Goal: Information Seeking & Learning: Check status

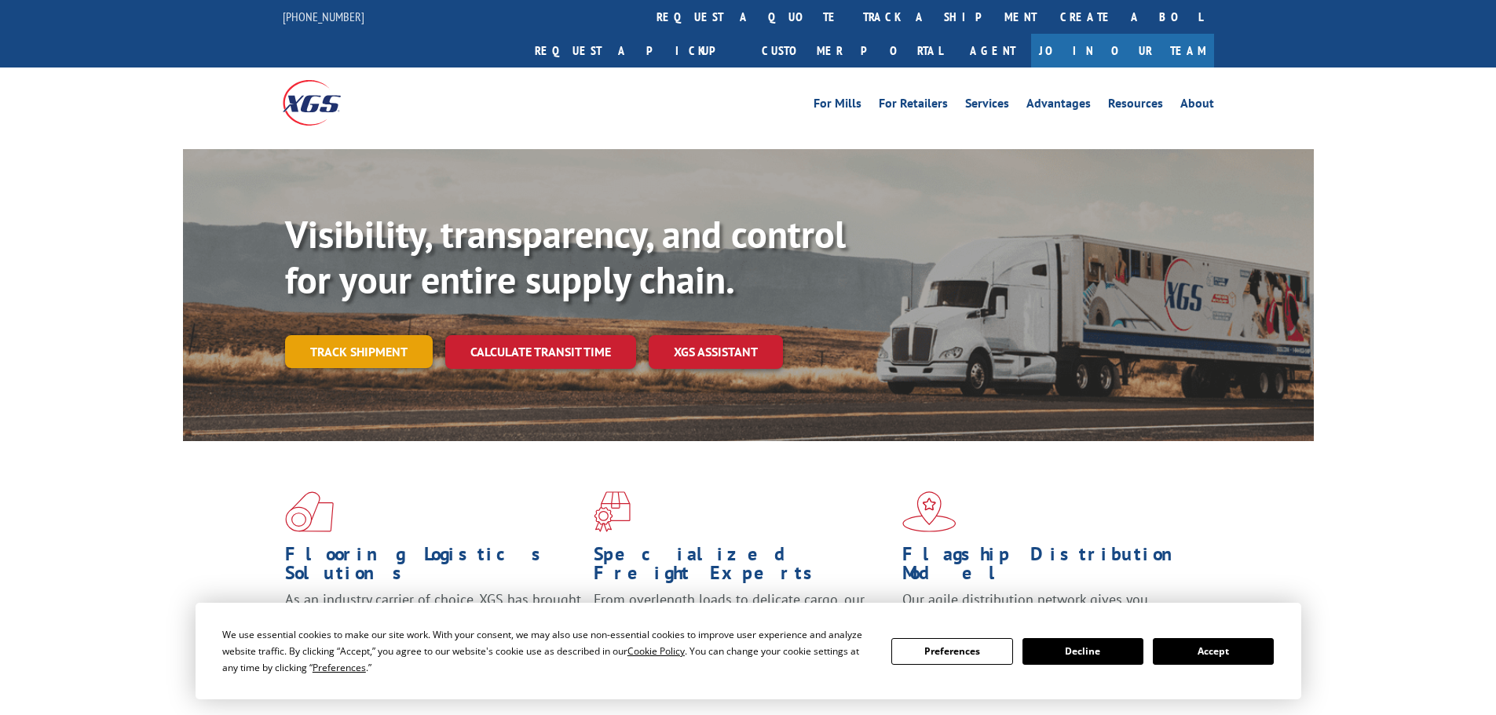
click at [374, 335] on link "Track shipment" at bounding box center [359, 351] width 148 height 33
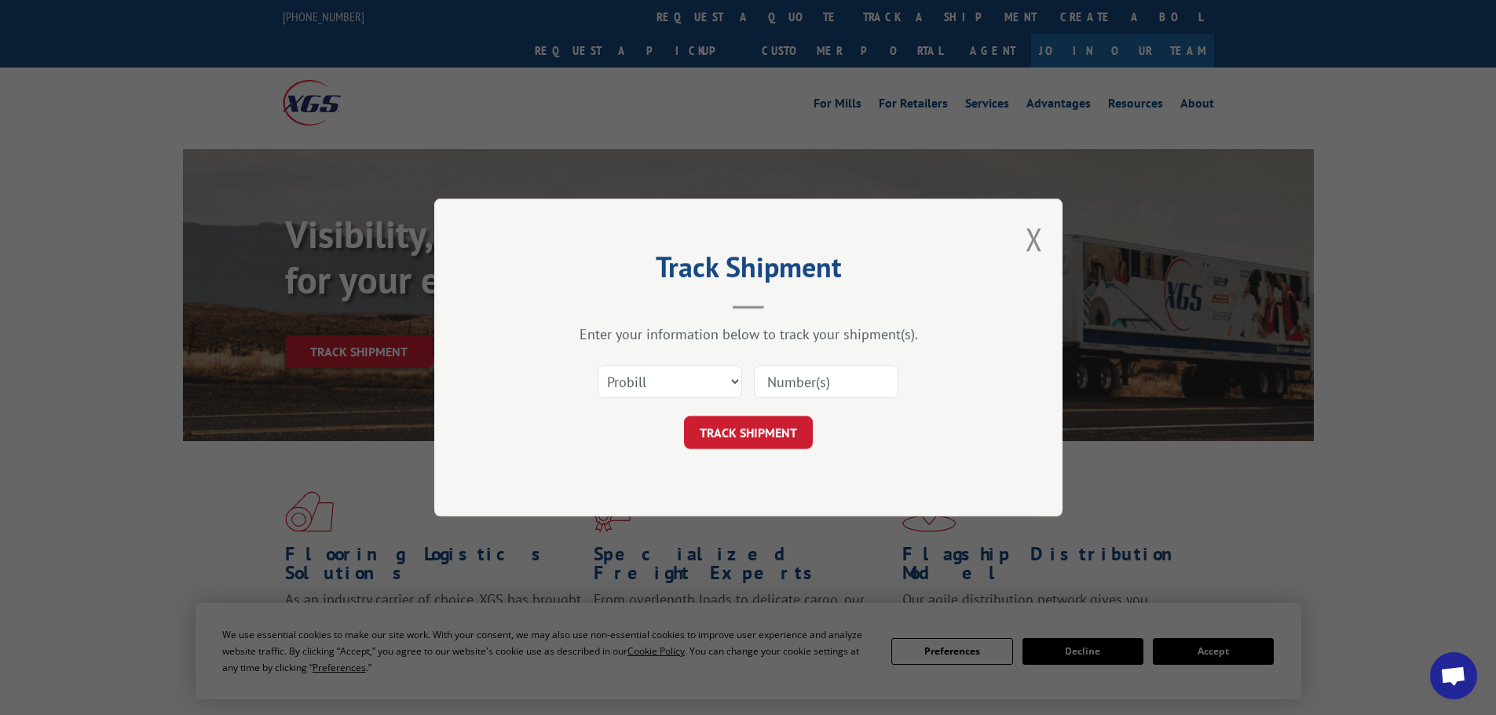
click at [817, 381] on input at bounding box center [826, 381] width 144 height 33
paste input "16609699"
type input "16609699"
click at [780, 422] on button "TRACK SHIPMENT" at bounding box center [748, 432] width 129 height 33
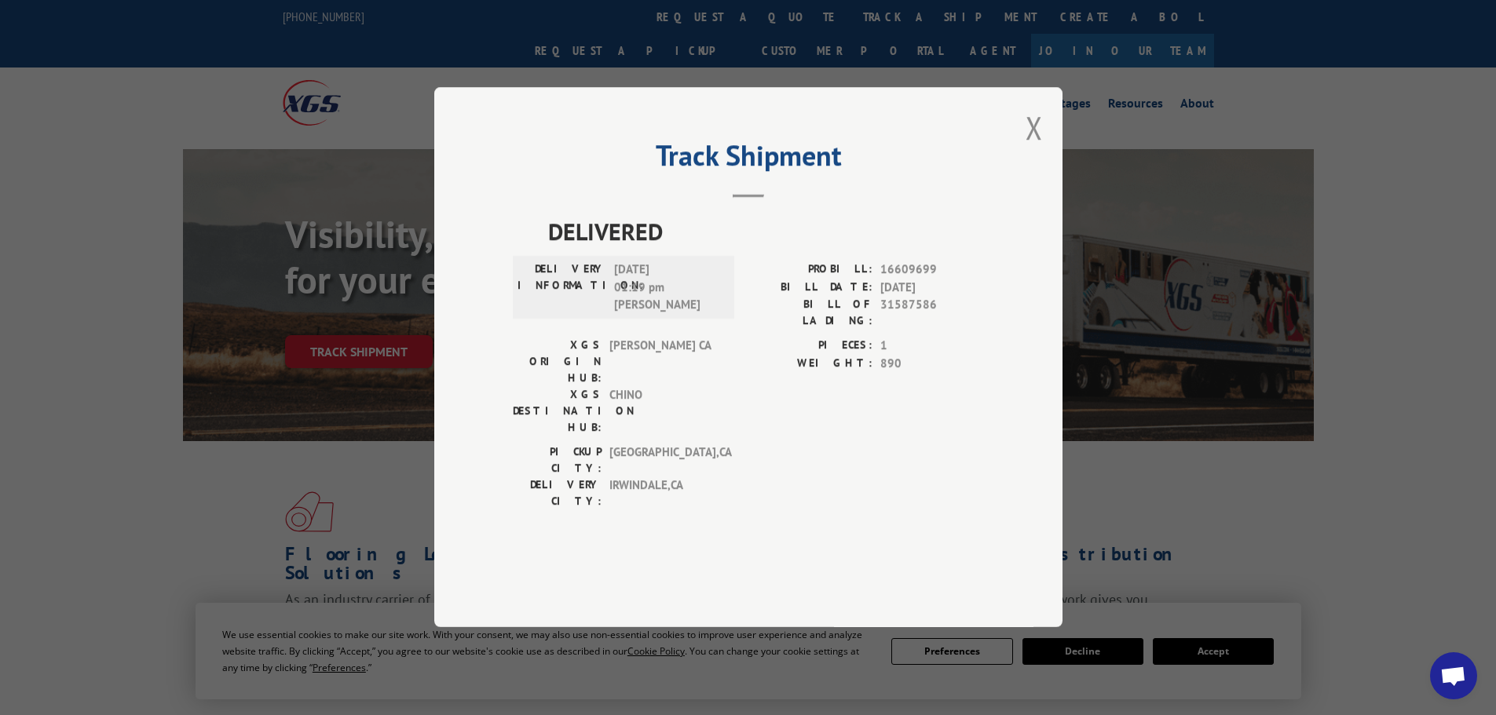
click at [598, 250] on span "DELIVERED" at bounding box center [766, 231] width 436 height 35
copy span "DELIVERED"
